Goal: Check status: Check status

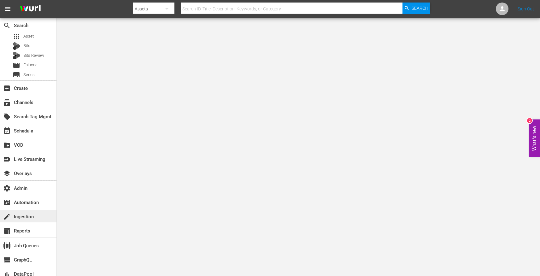
click at [28, 213] on div "create Ingestion" at bounding box center [17, 216] width 35 height 6
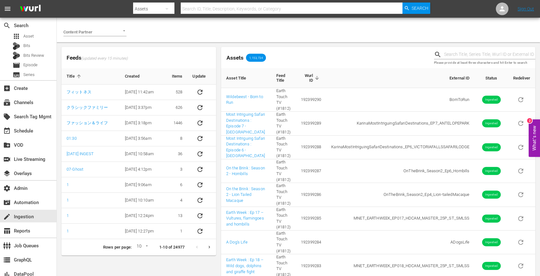
click at [87, 32] on input "Content Partner" at bounding box center [85, 31] width 45 height 9
click at [108, 48] on li "Professional Fighters League" at bounding box center [94, 45] width 63 height 10
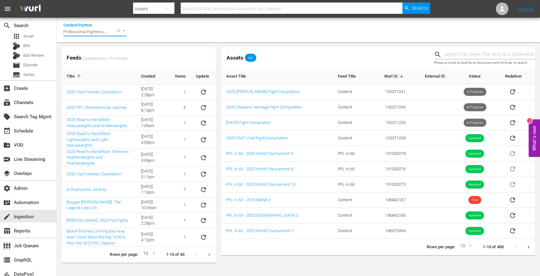
type input "Professional Fighters League"
click at [208, 256] on icon "Next page" at bounding box center [209, 254] width 5 height 5
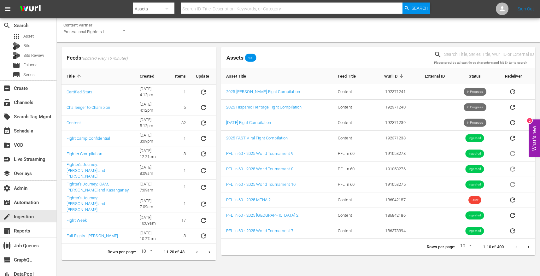
drag, startPoint x: 208, startPoint y: 256, endPoint x: 191, endPoint y: 262, distance: 18.8
click at [191, 262] on body "menu Search By Assets Search ID, Title, Description, Keywords, or Category Sear…" at bounding box center [270, 138] width 540 height 276
click at [200, 121] on icon "sticky table" at bounding box center [203, 123] width 8 height 8
click at [35, 38] on div "apps Asset" at bounding box center [28, 36] width 56 height 9
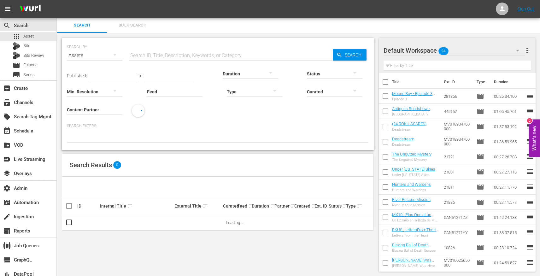
click at [99, 107] on input "Content Partner" at bounding box center [94, 110] width 55 height 23
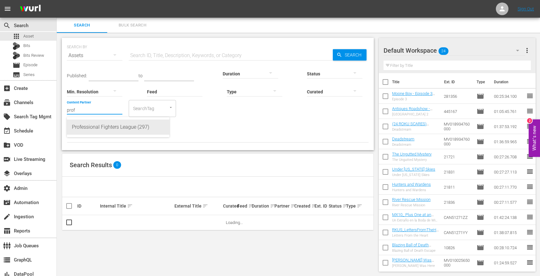
click at [106, 126] on div "Professional Fighters League (297)" at bounding box center [118, 126] width 92 height 15
type input "Professional Fighters League (297)"
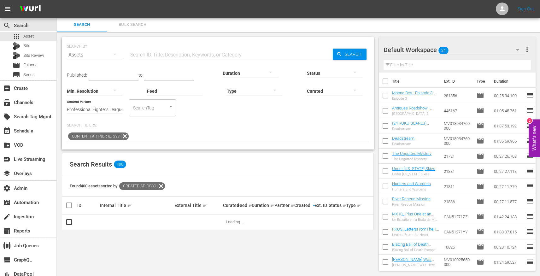
scroll to position [14, 0]
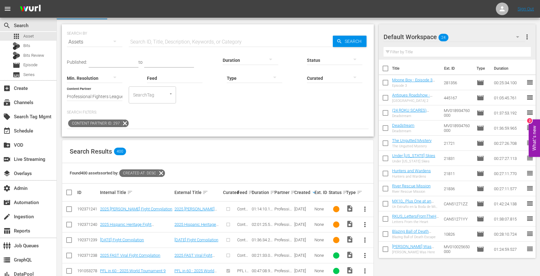
click at [85, 224] on div "192371240" at bounding box center [87, 224] width 21 height 5
copy div "192371240"
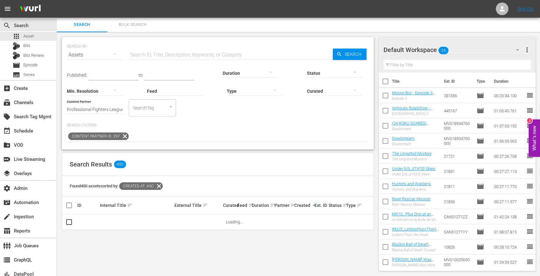
click at [312, 192] on div "Found 400 assets sorted by: Created At: asc" at bounding box center [217, 186] width 311 height 20
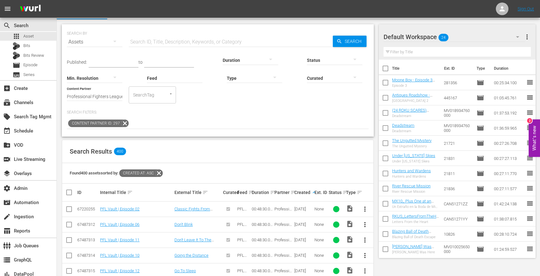
click at [309, 189] on div "Created keyboard_arrow_up" at bounding box center [303, 192] width 18 height 8
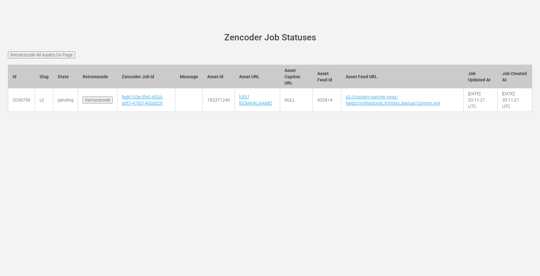
click at [137, 99] on td "fed61b3e-9fe0-4926-abf3-47851456dd29" at bounding box center [146, 100] width 58 height 24
click at [134, 102] on link "fed61b3e-9fe0-4926-abf3-47851456dd29" at bounding box center [142, 99] width 41 height 11
click at [140, 106] on link "fed61b3e-9fe0-4926-abf3-47851456dd29" at bounding box center [142, 99] width 41 height 11
